Goal: Book appointment/travel/reservation

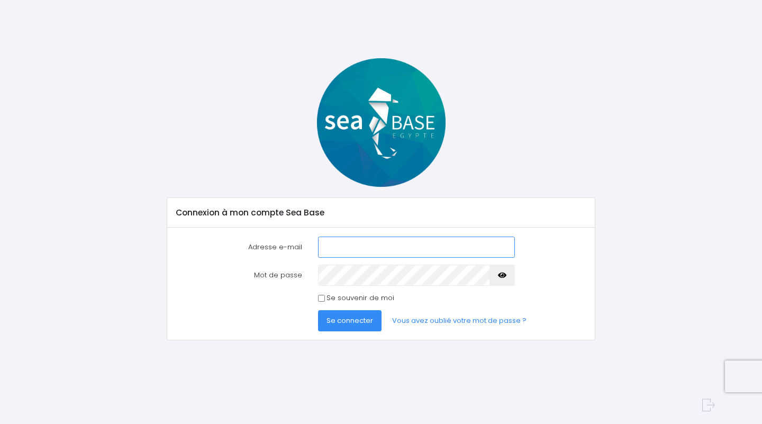
paste input "pascal.dereau@icloud.com"
type input "pascal.dereau@icloud.com"
click at [603, 235] on div "Connexion à mon compte Sea Base Adresse e-mail pascal.dereau@icloud.com Mot de …" at bounding box center [381, 199] width 666 height 282
click at [363, 323] on span "Se connecter" at bounding box center [349, 320] width 47 height 10
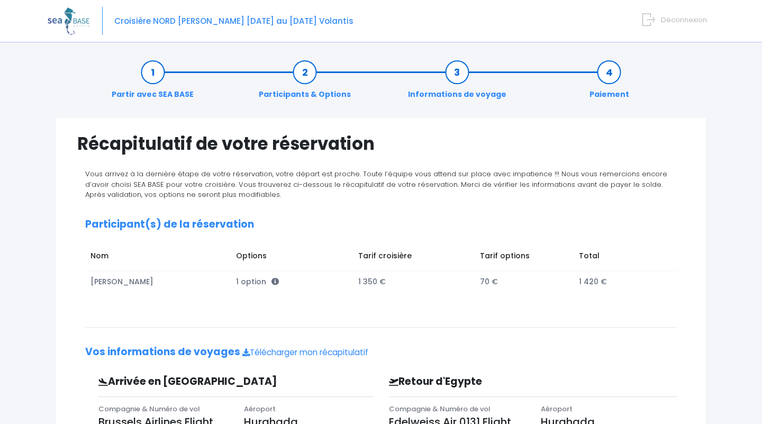
click at [148, 73] on link "Partir avec SEA BASE" at bounding box center [152, 83] width 93 height 33
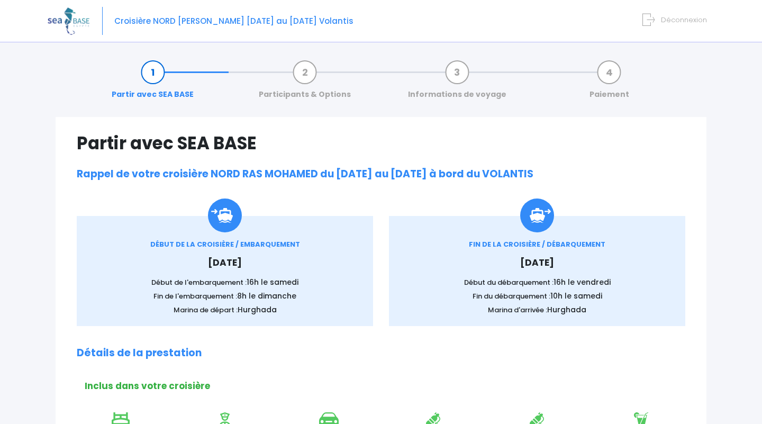
click at [303, 72] on link "Participants & Options" at bounding box center [304, 83] width 103 height 33
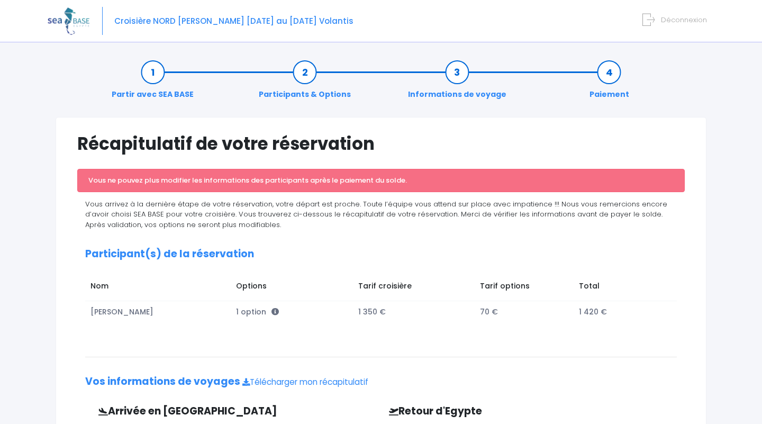
click at [608, 72] on link "Paiement" at bounding box center [609, 83] width 50 height 33
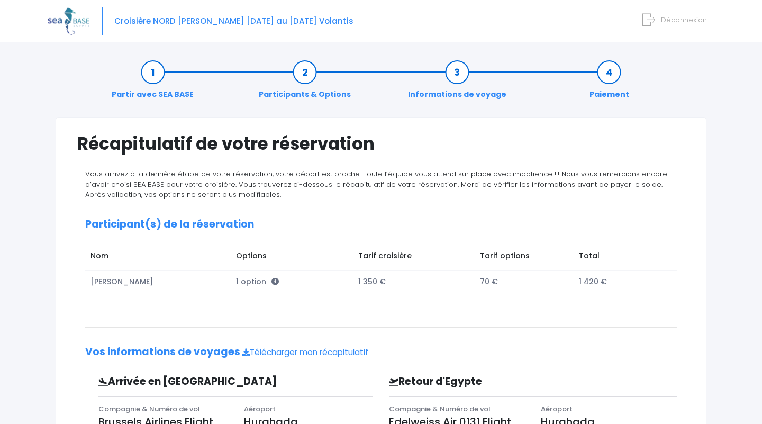
click at [71, 19] on img at bounding box center [69, 20] width 42 height 27
click at [675, 20] on span "Déconnexion" at bounding box center [684, 20] width 46 height 10
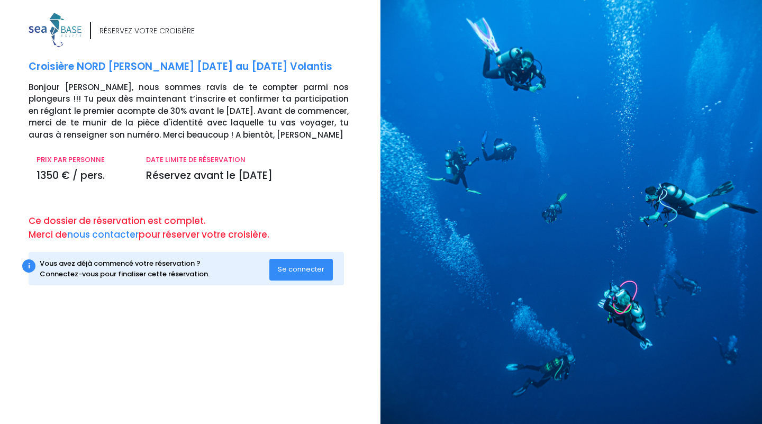
scroll to position [0, 1]
